Goal: Browse casually: Explore the website without a specific task or goal

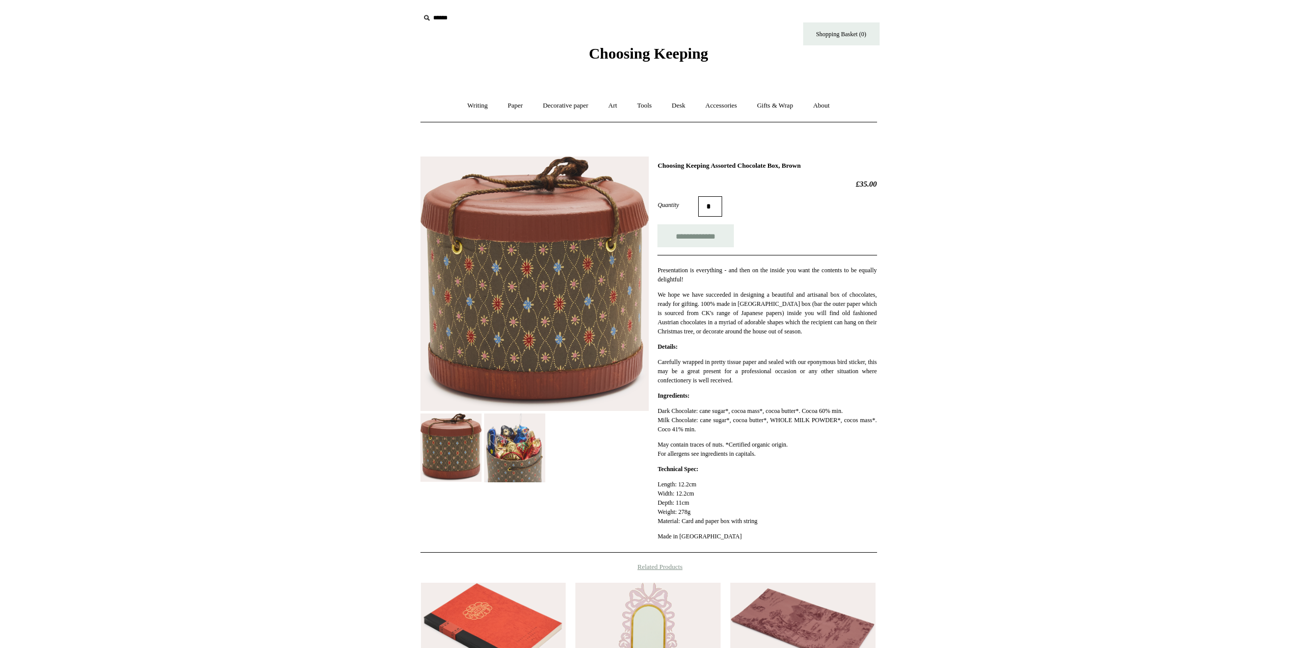
drag, startPoint x: 639, startPoint y: 41, endPoint x: 633, endPoint y: 55, distance: 14.6
click at [639, 42] on div "Choosing Keeping" at bounding box center [649, 31] width 510 height 63
click at [633, 55] on span "Choosing Keeping" at bounding box center [648, 53] width 119 height 17
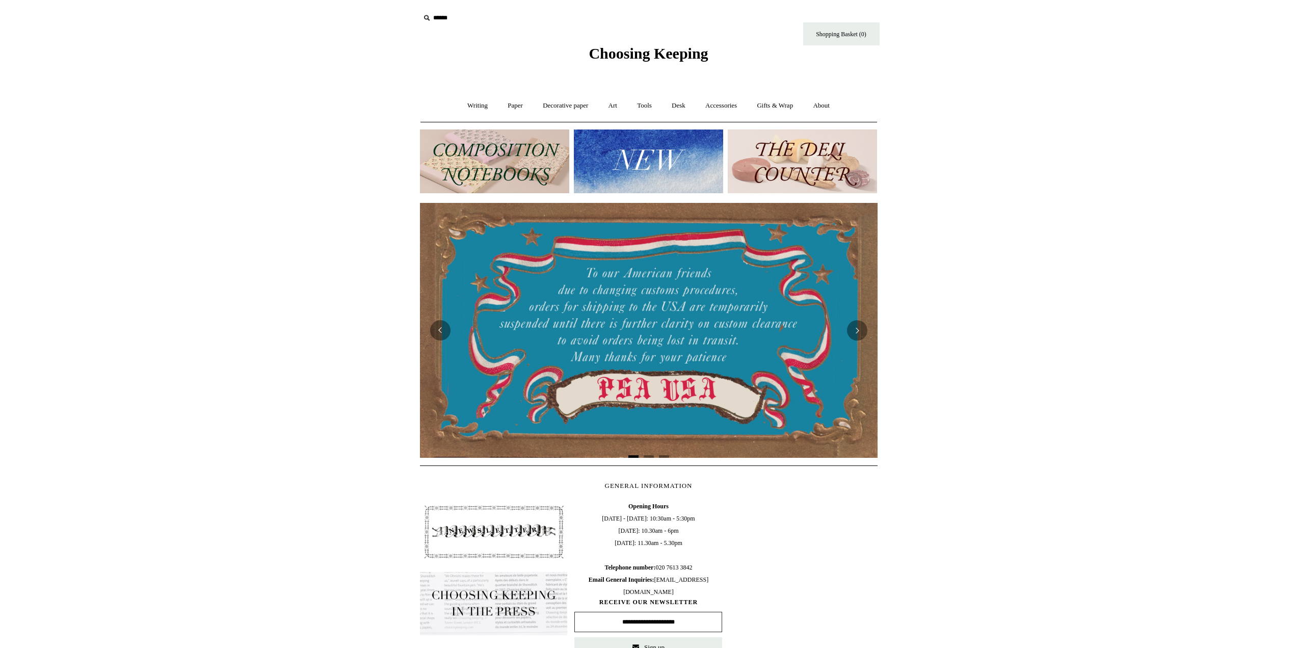
click at [608, 177] on img at bounding box center [648, 161] width 149 height 64
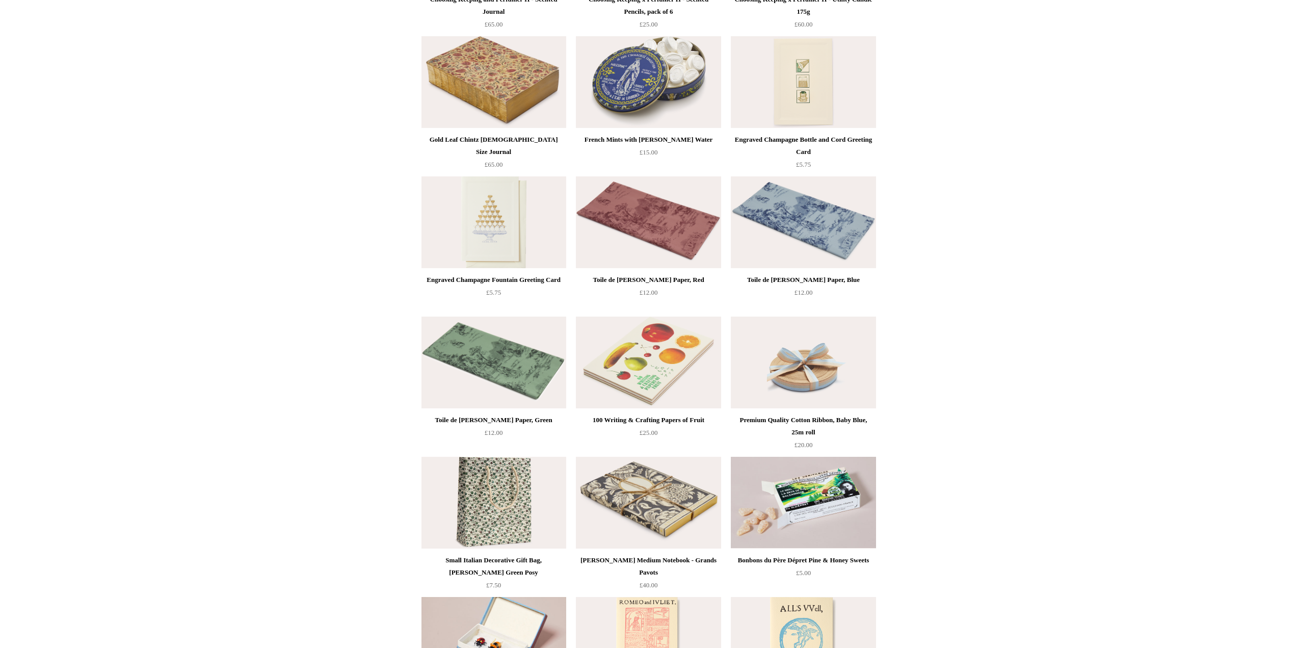
scroll to position [1166, 0]
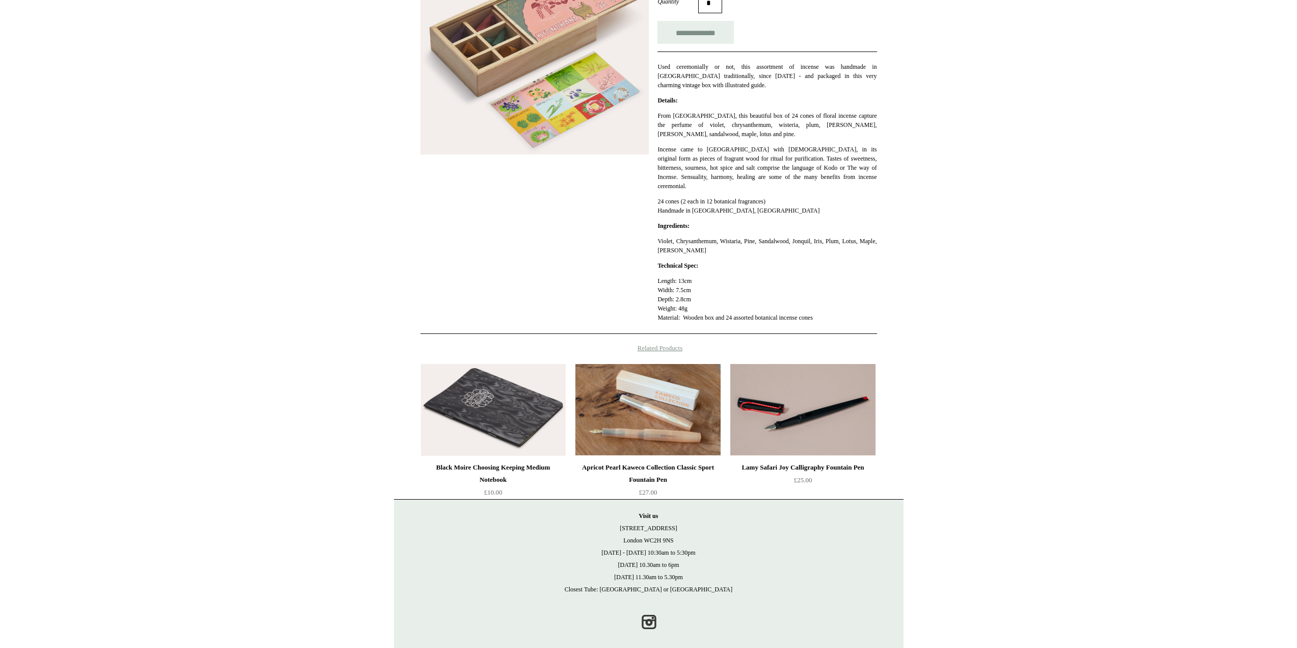
scroll to position [205, 0]
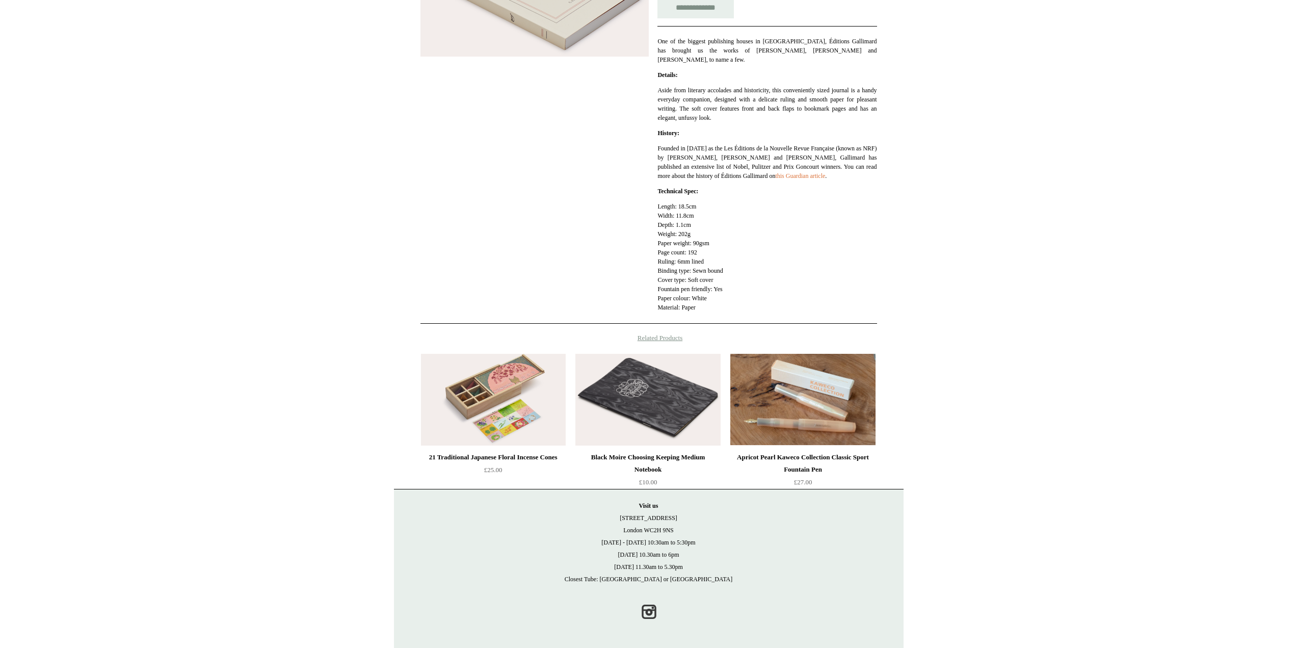
scroll to position [230, 0]
